Goal: Task Accomplishment & Management: Manage account settings

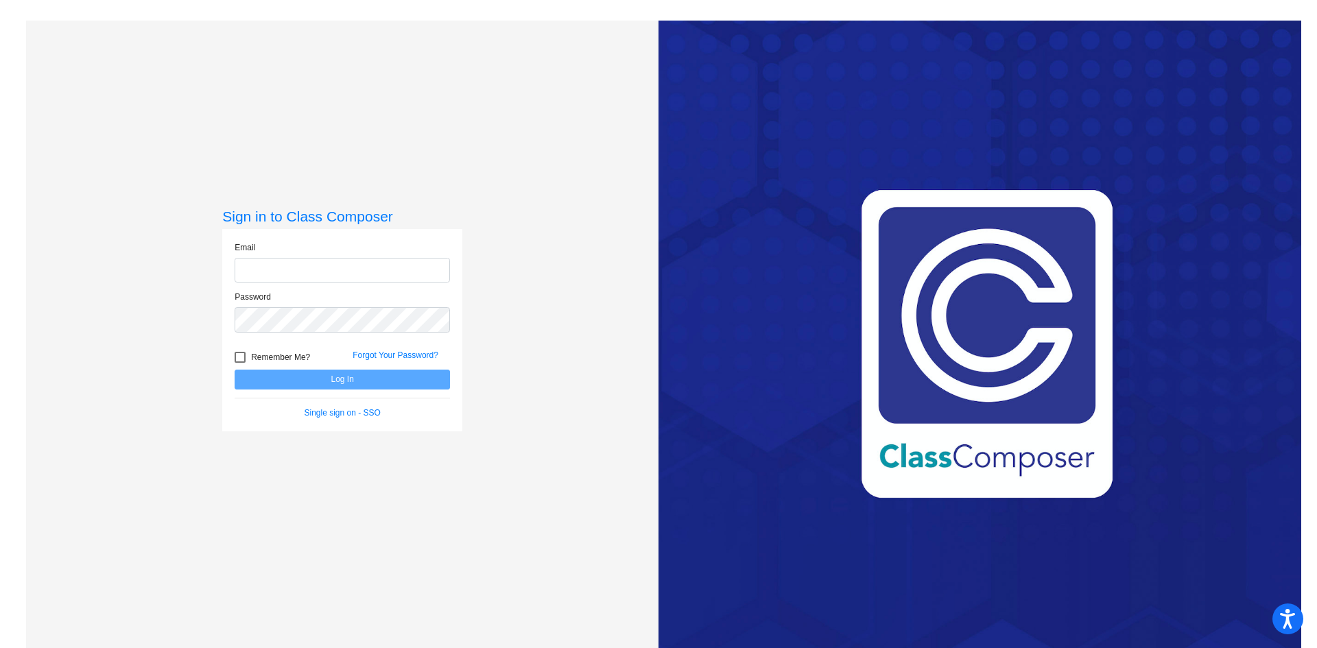
type input "[EMAIL_ADDRESS][PERSON_NAME][DOMAIN_NAME]"
click at [348, 376] on button "Log In" at bounding box center [342, 380] width 215 height 20
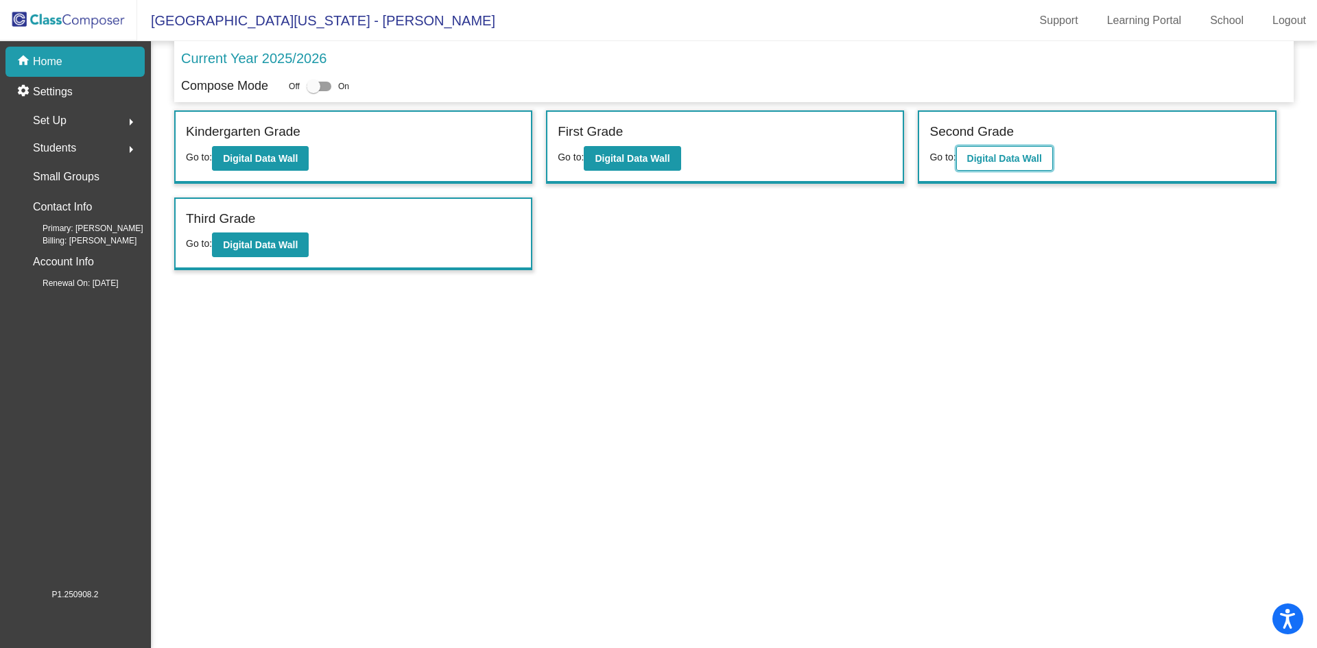
click at [1024, 156] on b "Digital Data Wall" at bounding box center [1004, 158] width 75 height 11
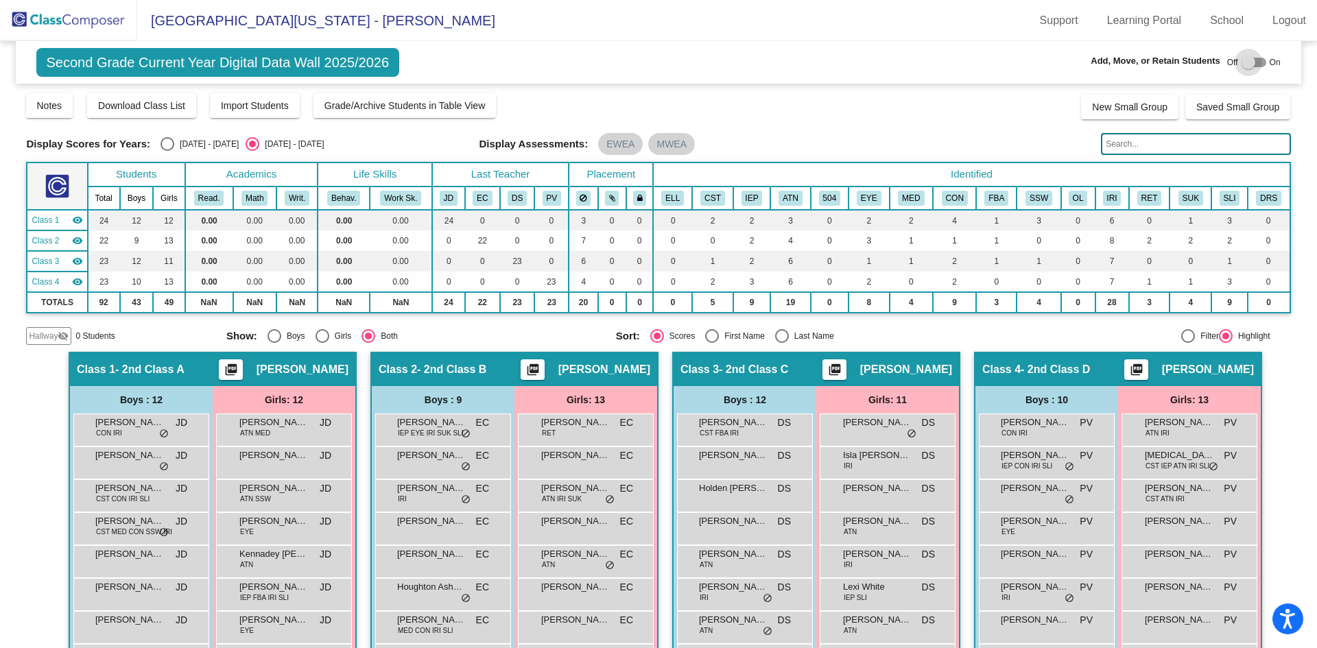
click at [1248, 58] on div at bounding box center [1253, 63] width 25 height 10
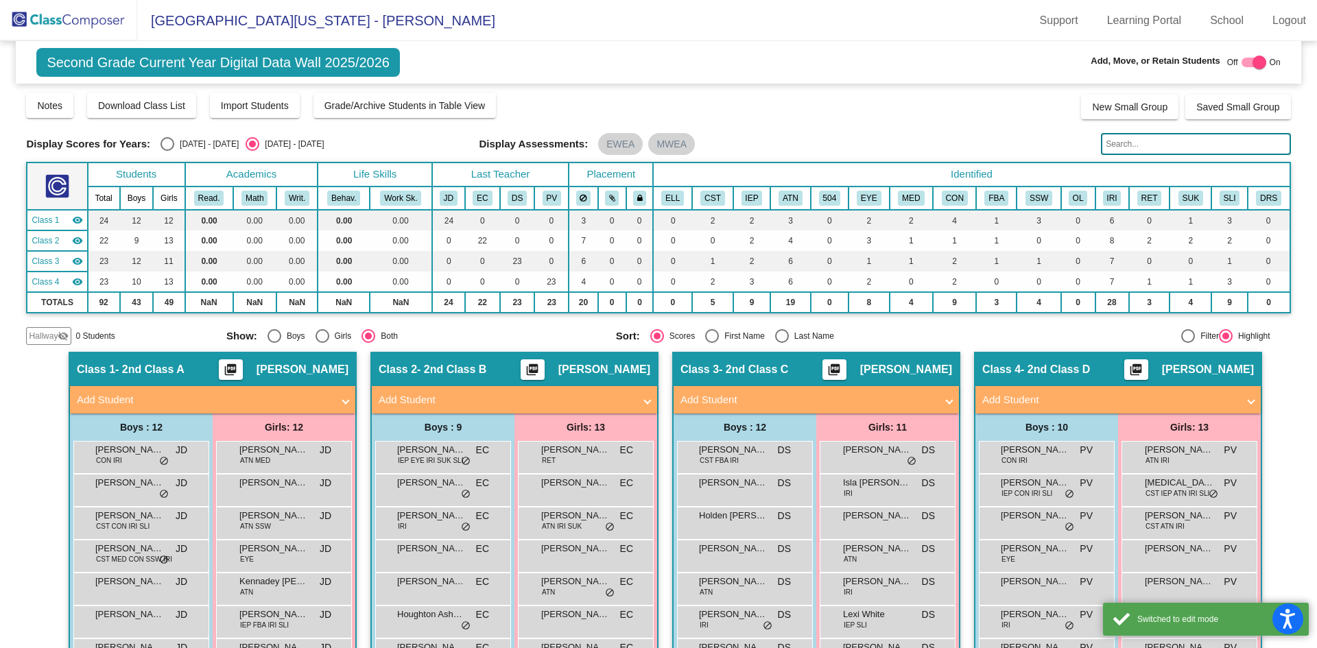
click at [312, 403] on mat-panel-title "Add Student" at bounding box center [204, 400] width 255 height 16
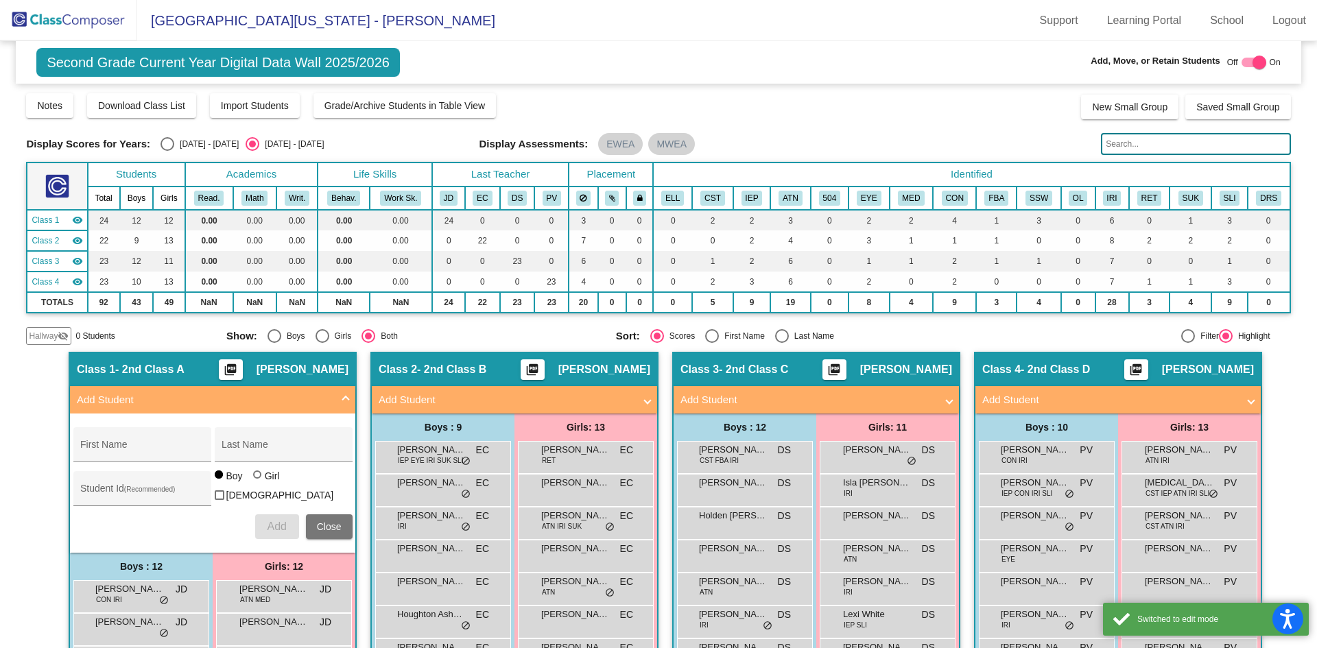
scroll to position [137, 0]
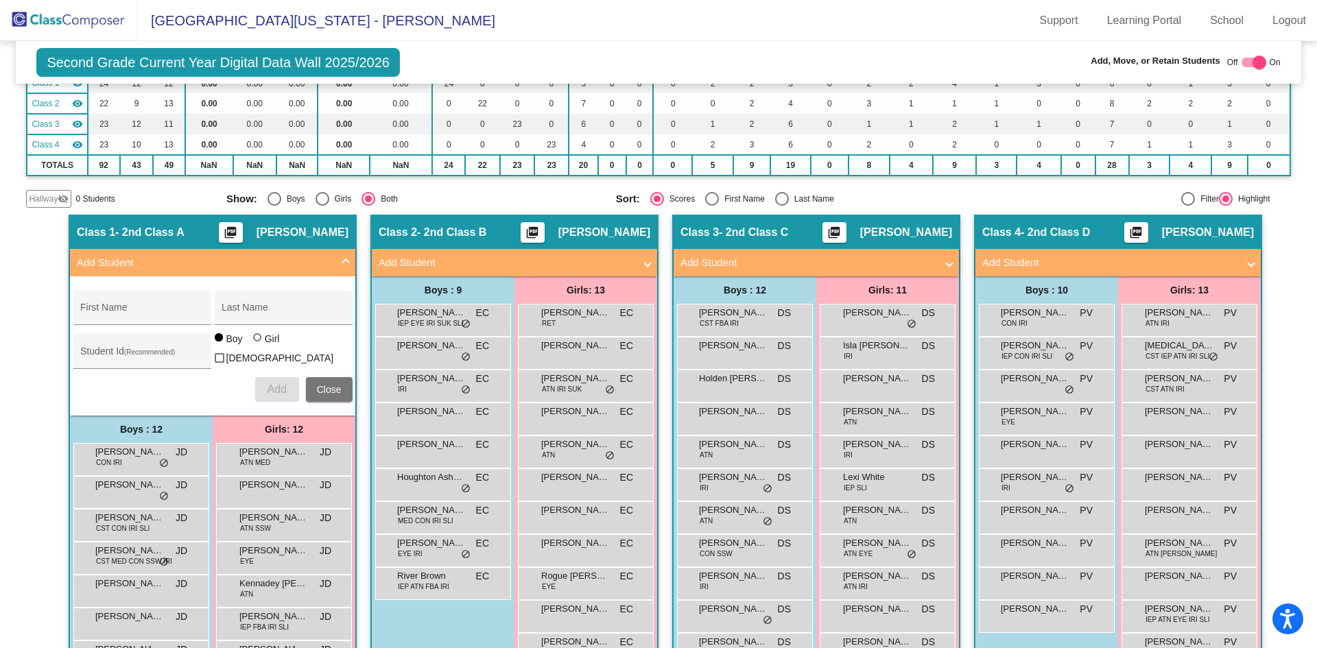
click at [343, 259] on span at bounding box center [345, 263] width 5 height 16
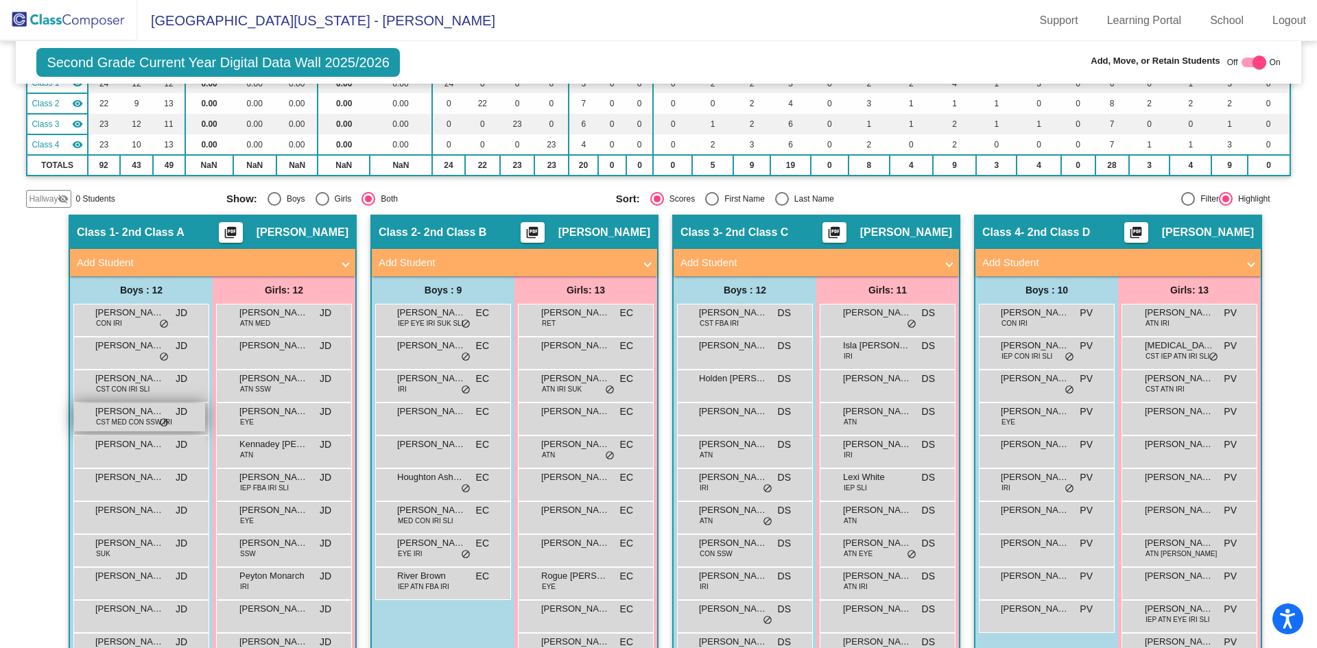
scroll to position [206, 0]
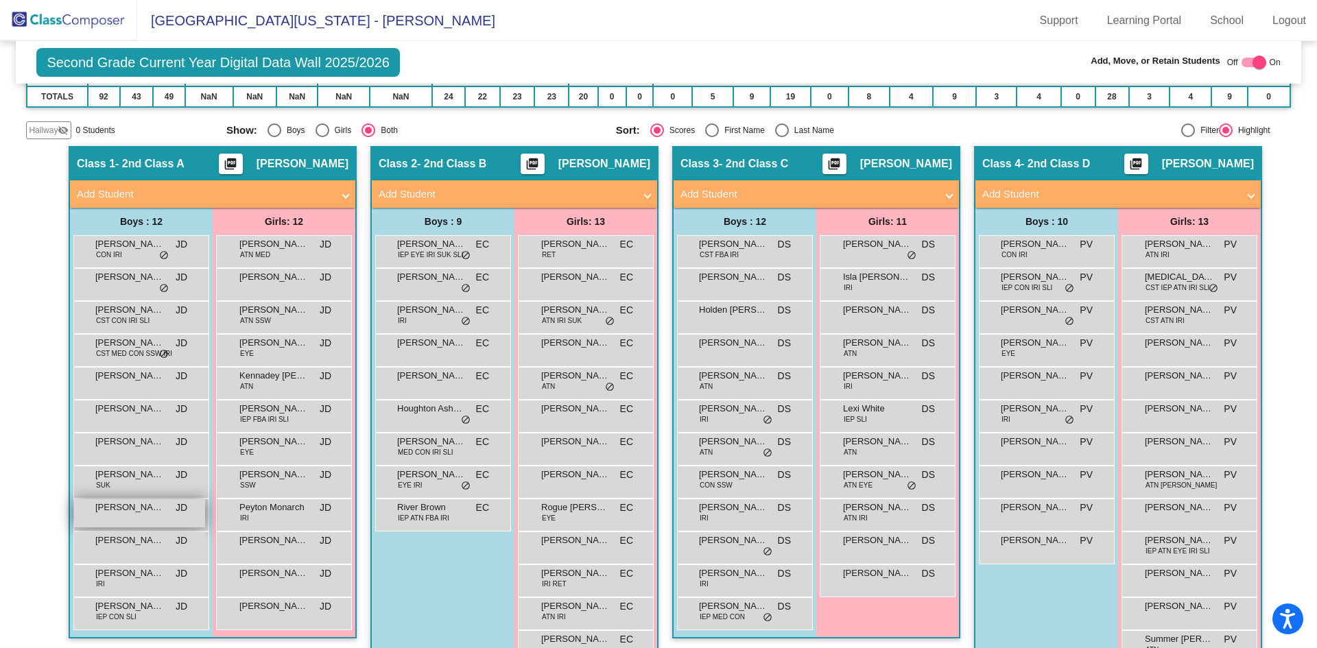
click at [152, 511] on span "[PERSON_NAME]" at bounding box center [129, 508] width 69 height 14
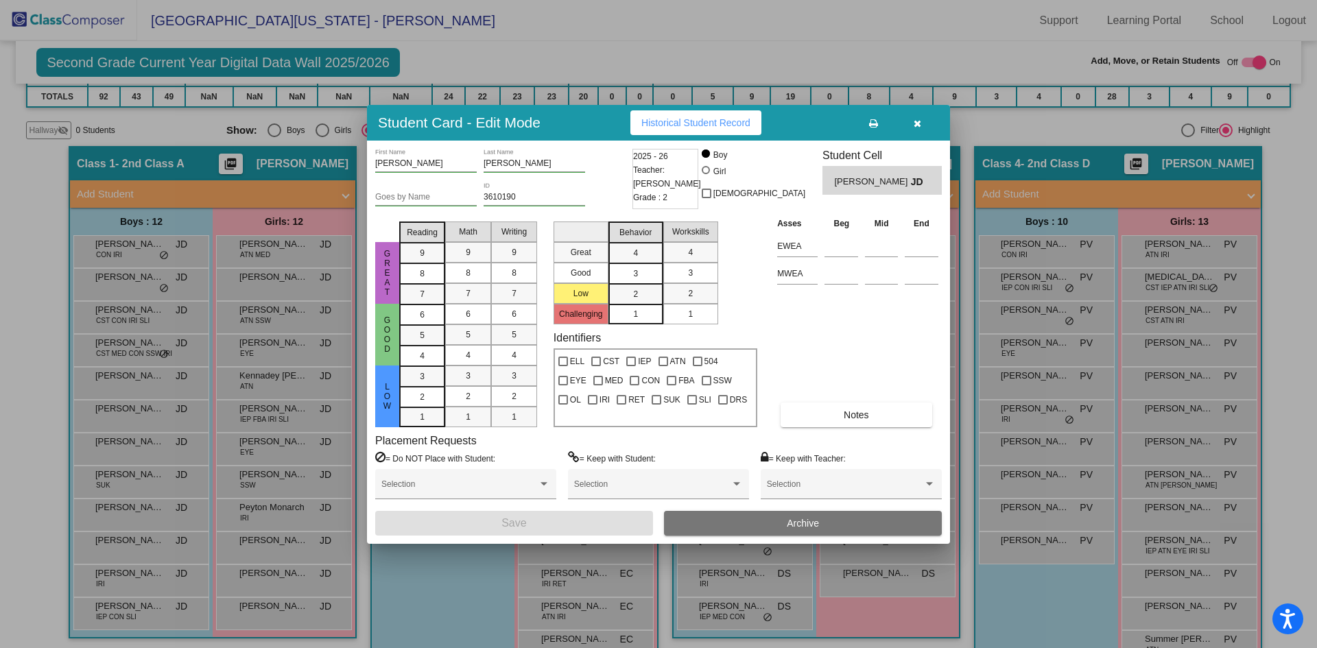
click at [753, 523] on button "Archive" at bounding box center [803, 523] width 278 height 25
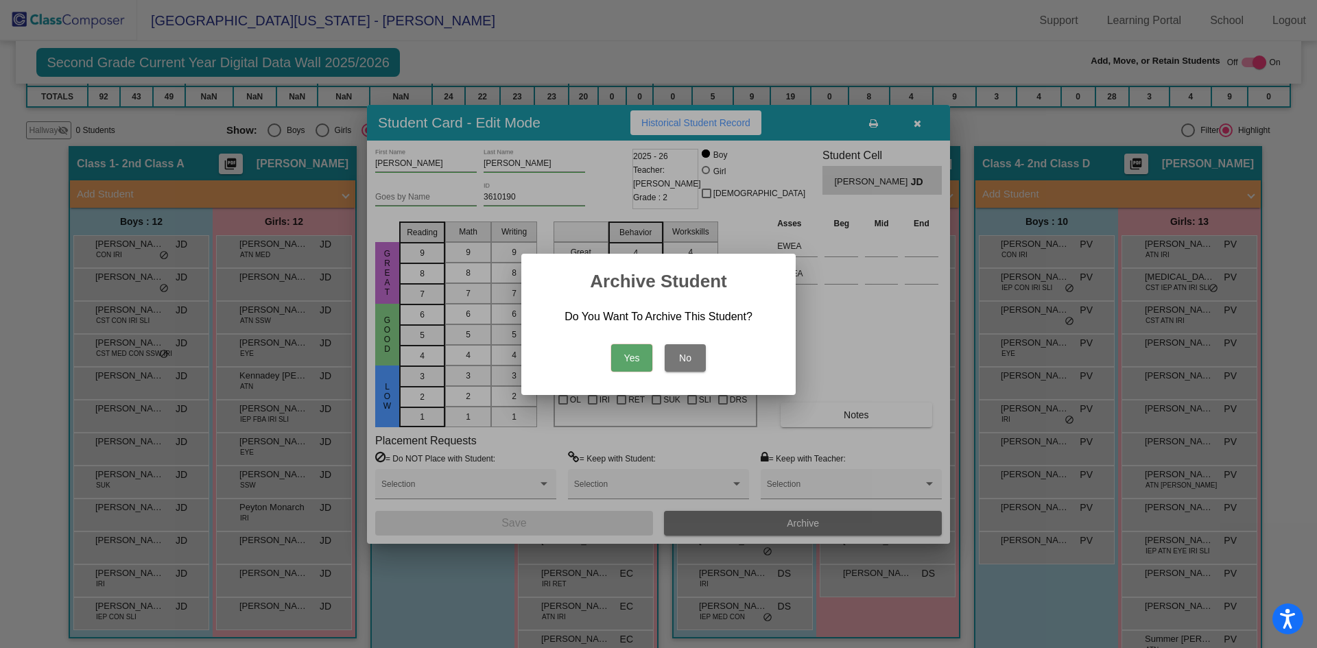
click at [630, 356] on button "Yes" at bounding box center [631, 357] width 41 height 27
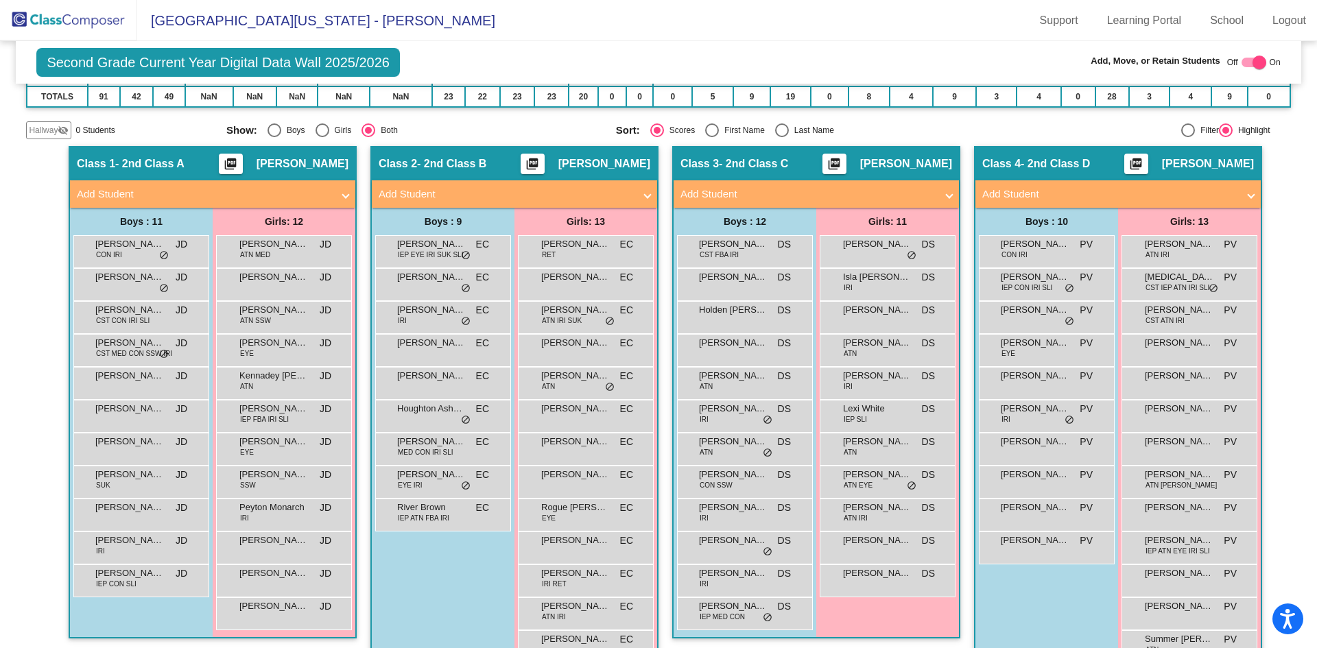
click at [1252, 65] on div at bounding box center [1259, 63] width 14 height 14
checkbox input "false"
